Goal: Information Seeking & Learning: Learn about a topic

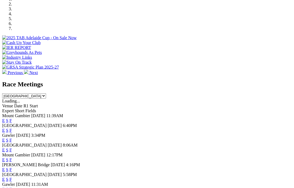
scroll to position [175, 0]
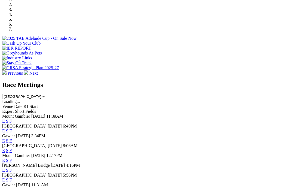
click at [200, 182] on div "Gawler 19 Aug 25 11:31AM E S F" at bounding box center [146, 187] width 289 height 10
click at [12, 177] on link "F" at bounding box center [11, 179] width 2 height 5
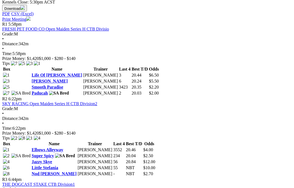
scroll to position [252, 0]
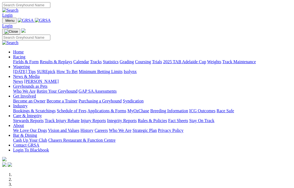
scroll to position [196, 0]
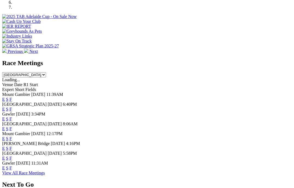
click at [12, 165] on link "F" at bounding box center [11, 167] width 2 height 5
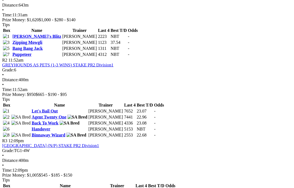
scroll to position [199, 0]
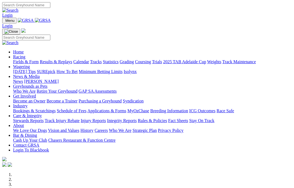
scroll to position [196, 0]
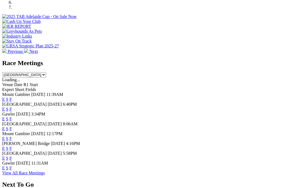
click at [12, 116] on link "F" at bounding box center [11, 118] width 2 height 5
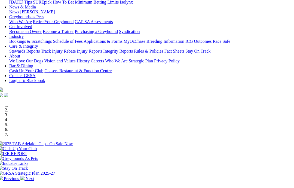
scroll to position [0, 17]
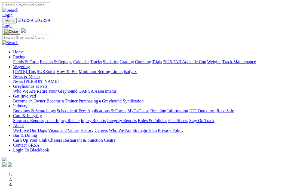
click at [40, 74] on link "News & Media" at bounding box center [26, 76] width 27 height 5
click at [23, 79] on link "News" at bounding box center [18, 81] width 10 height 5
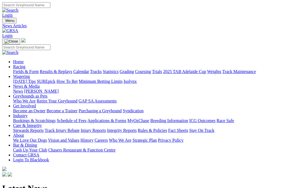
click at [25, 64] on link "Racing" at bounding box center [19, 66] width 12 height 5
click at [20, 69] on link "Fields & Form" at bounding box center [26, 71] width 26 height 5
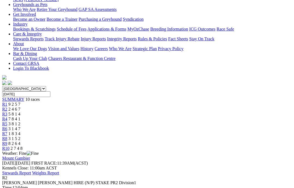
scroll to position [89, 0]
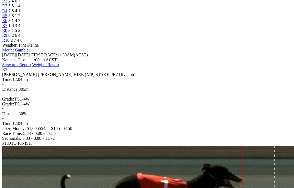
scroll to position [94, 0]
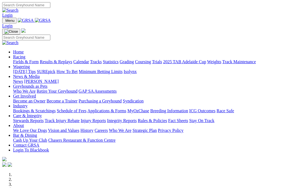
click at [42, 113] on link "Care & Integrity" at bounding box center [27, 115] width 29 height 5
click at [167, 118] on link "Rules & Policies" at bounding box center [152, 120] width 29 height 5
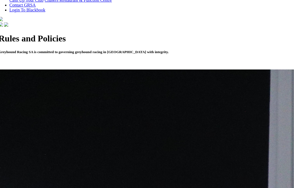
scroll to position [149, 4]
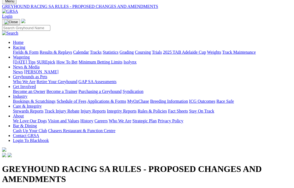
scroll to position [6, 7]
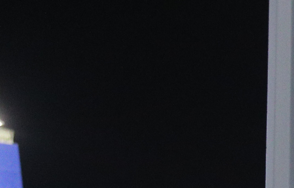
scroll to position [292, 4]
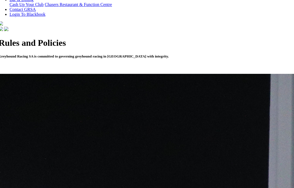
scroll to position [145, 4]
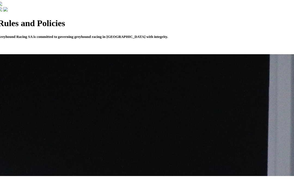
scroll to position [153, 4]
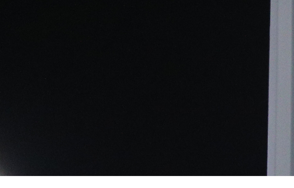
scroll to position [214, 4]
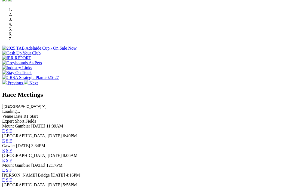
scroll to position [165, 0]
click at [12, 138] on link "F" at bounding box center [11, 140] width 2 height 5
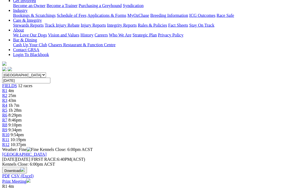
scroll to position [105, 0]
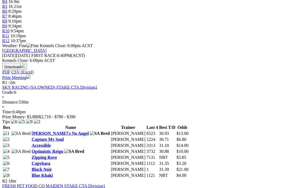
scroll to position [205, 0]
